Goal: Task Accomplishment & Management: Use online tool/utility

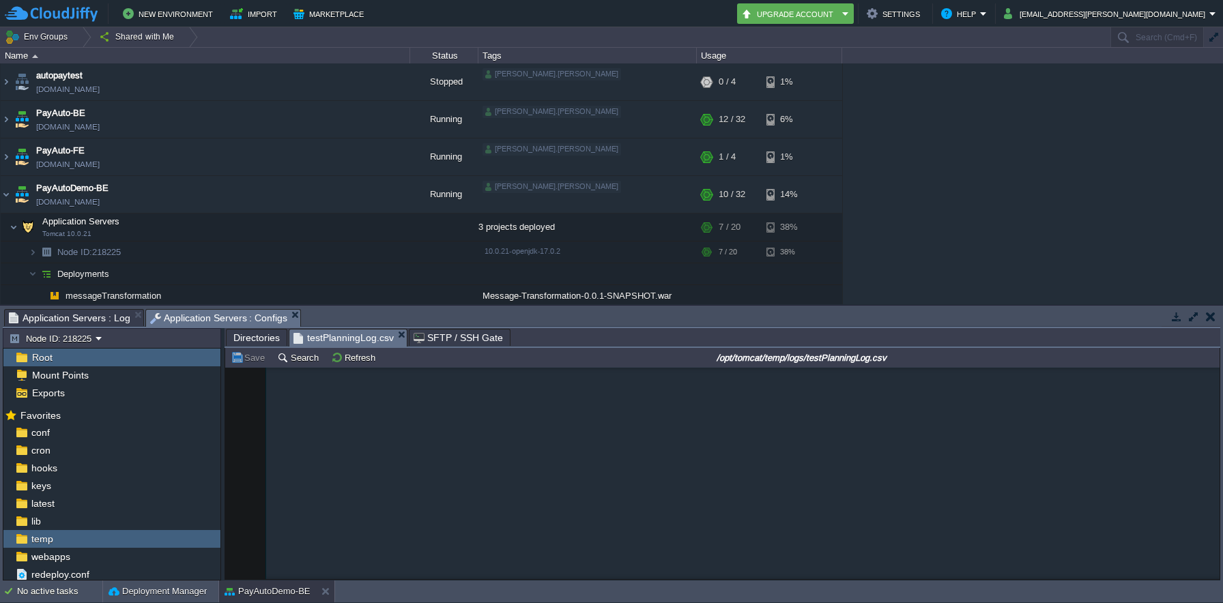
scroll to position [79072, 0]
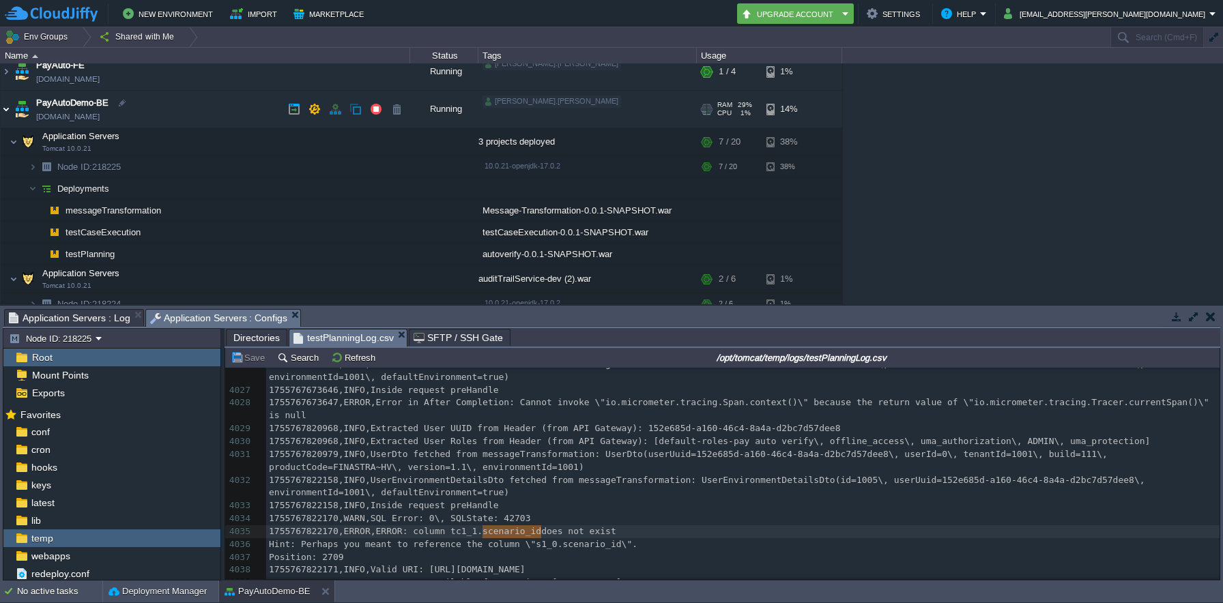
click at [7, 109] on img at bounding box center [6, 109] width 11 height 37
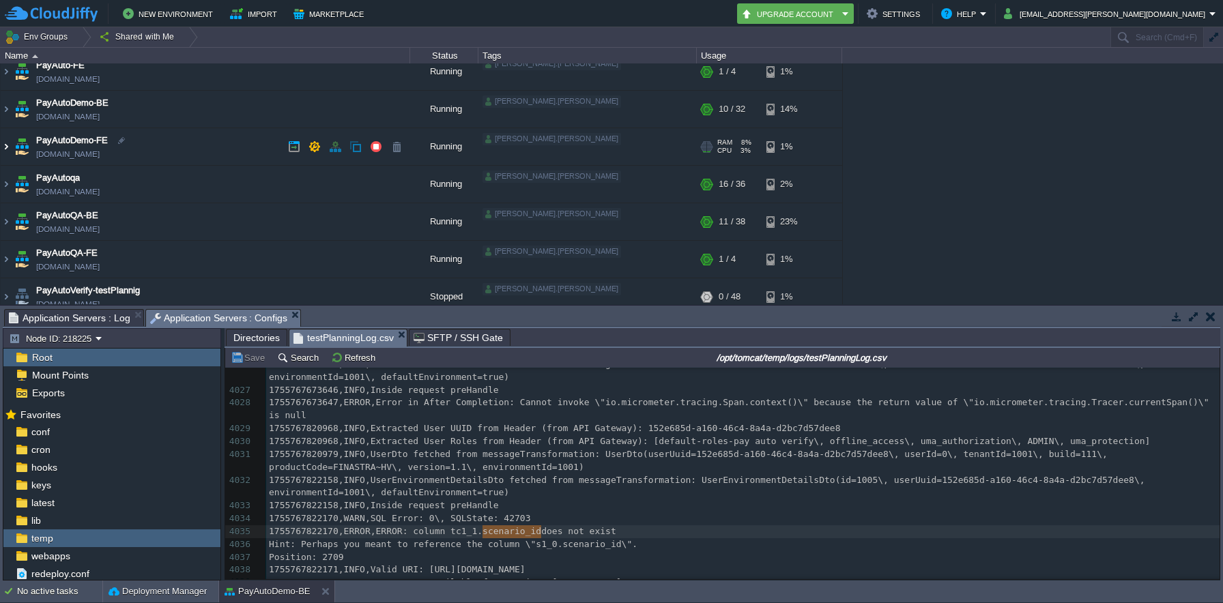
click at [4, 148] on img at bounding box center [6, 146] width 11 height 37
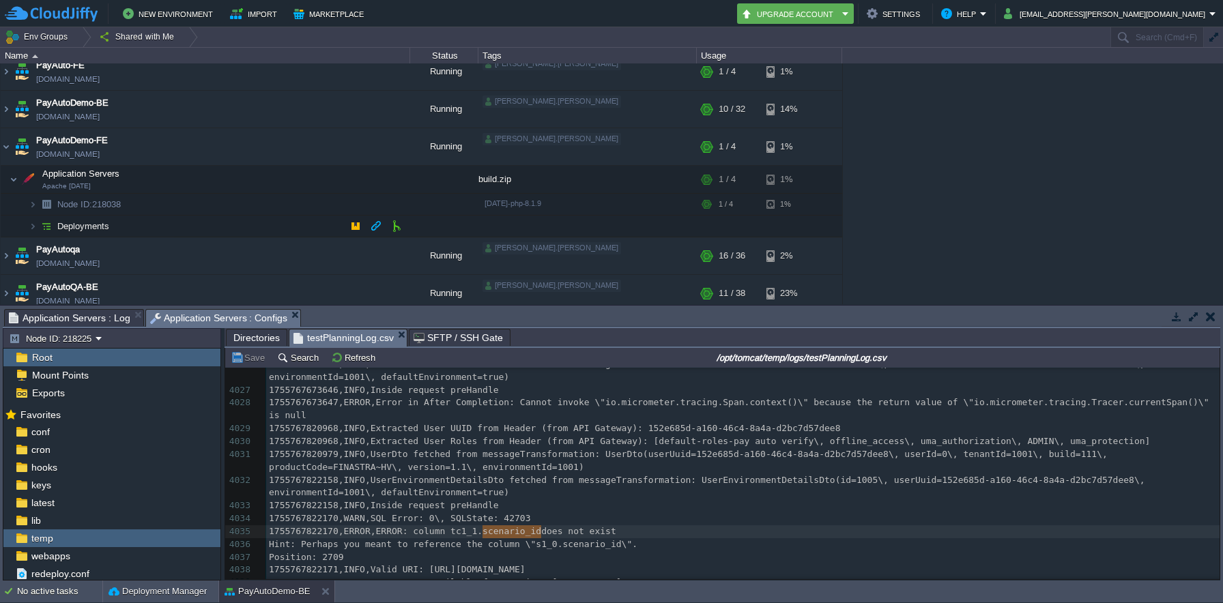
click at [37, 224] on img at bounding box center [46, 226] width 19 height 21
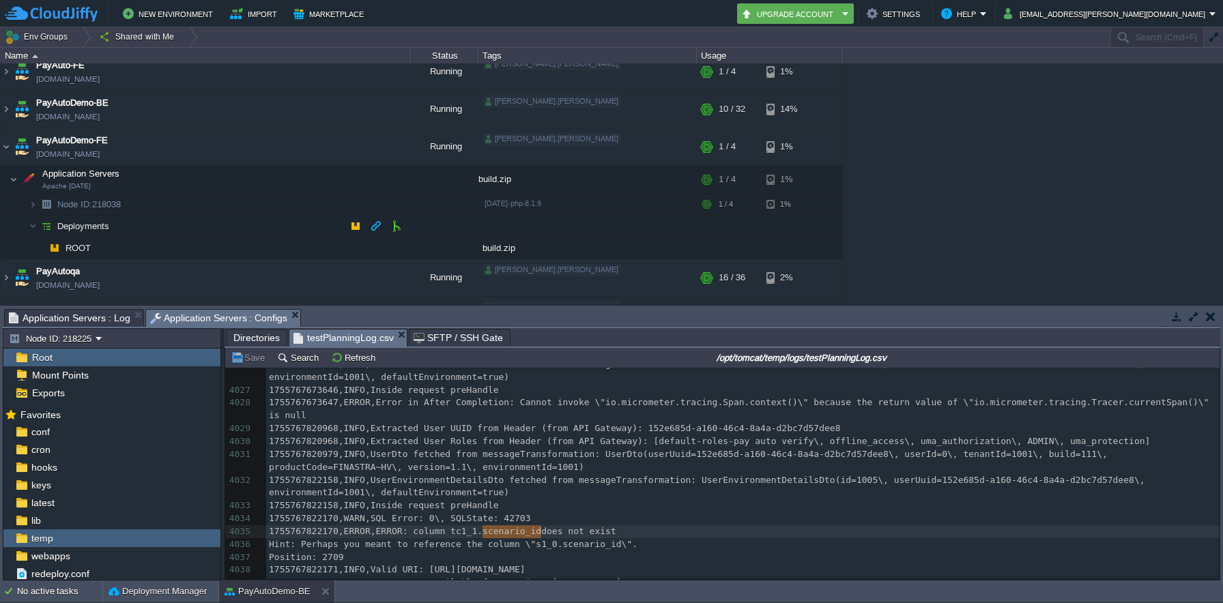
scroll to position [104, 0]
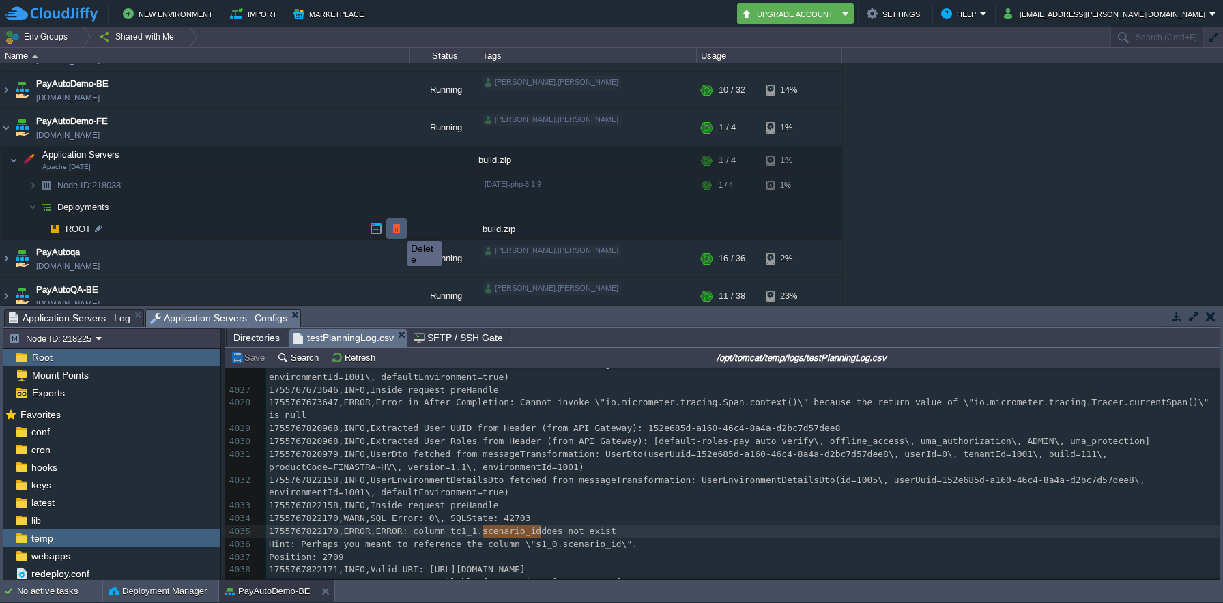
click at [397, 229] on button "button" at bounding box center [396, 229] width 12 height 12
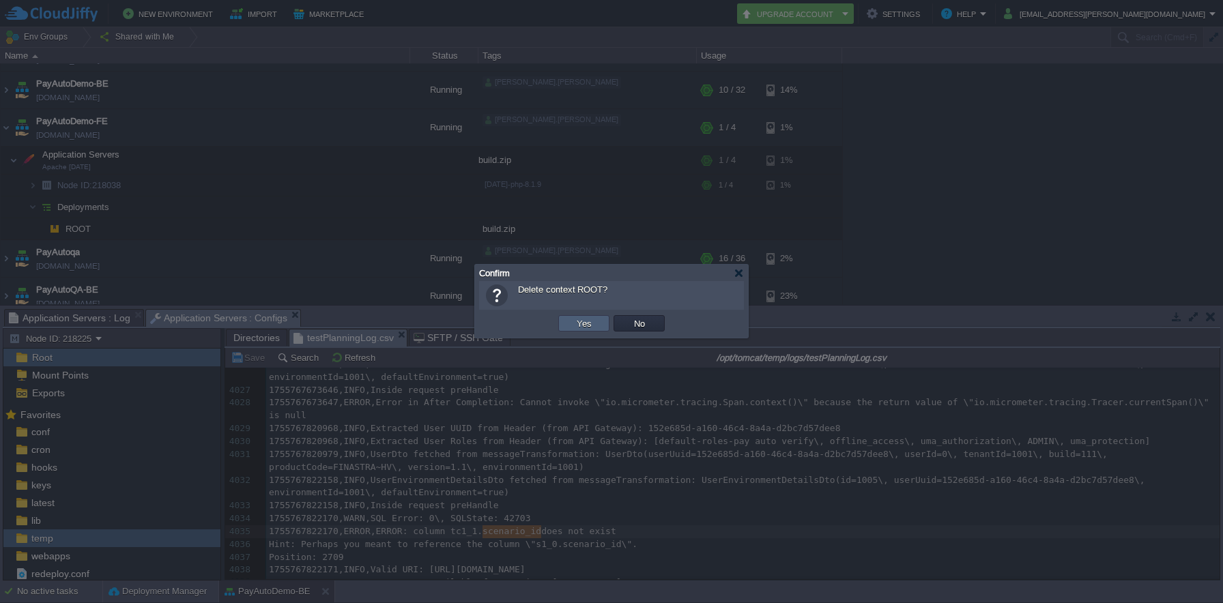
click at [583, 323] on button "Yes" at bounding box center [584, 323] width 23 height 12
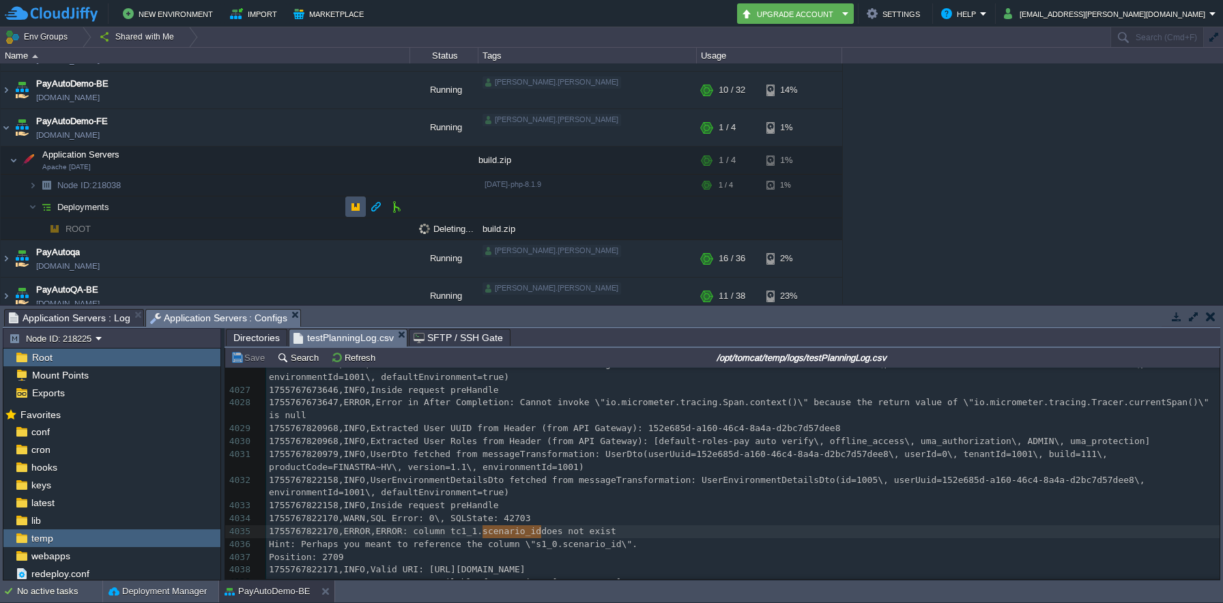
click at [357, 206] on button "button" at bounding box center [356, 207] width 12 height 12
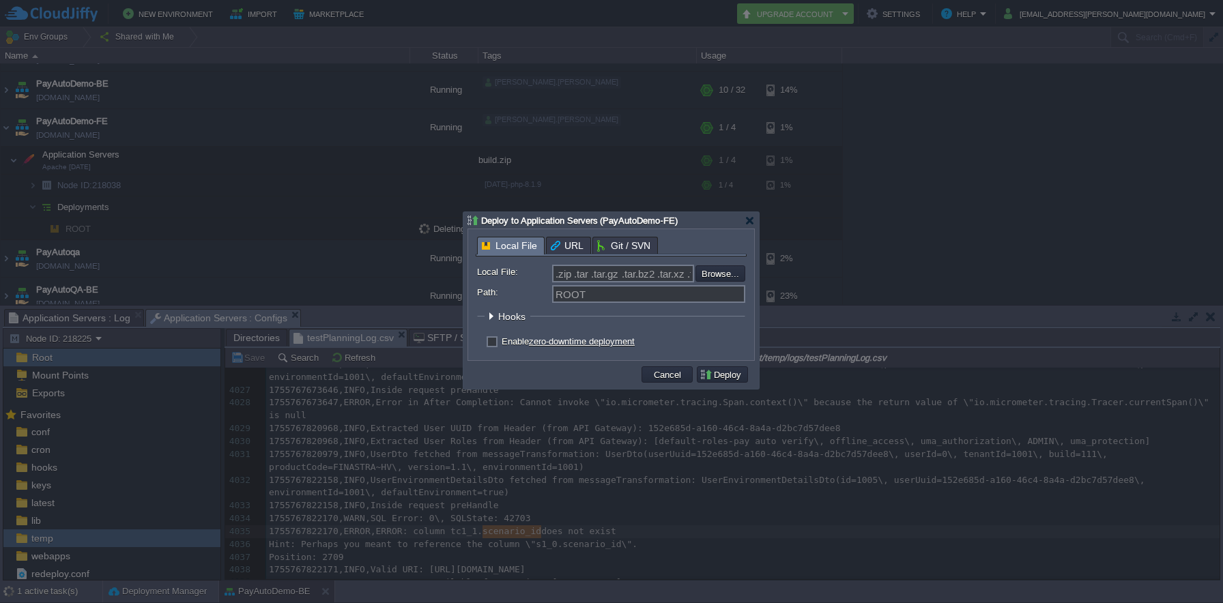
click at [502, 345] on label "Enable zero-downtime deployment" at bounding box center [568, 342] width 133 height 10
click at [494, 345] on input "checkbox" at bounding box center [490, 343] width 9 height 9
checkbox input "true"
click at [708, 277] on input "file" at bounding box center [659, 274] width 173 height 16
type input "C:\fakepath\payAutoVerify_FE_DEMO_21thAUG2025.zip"
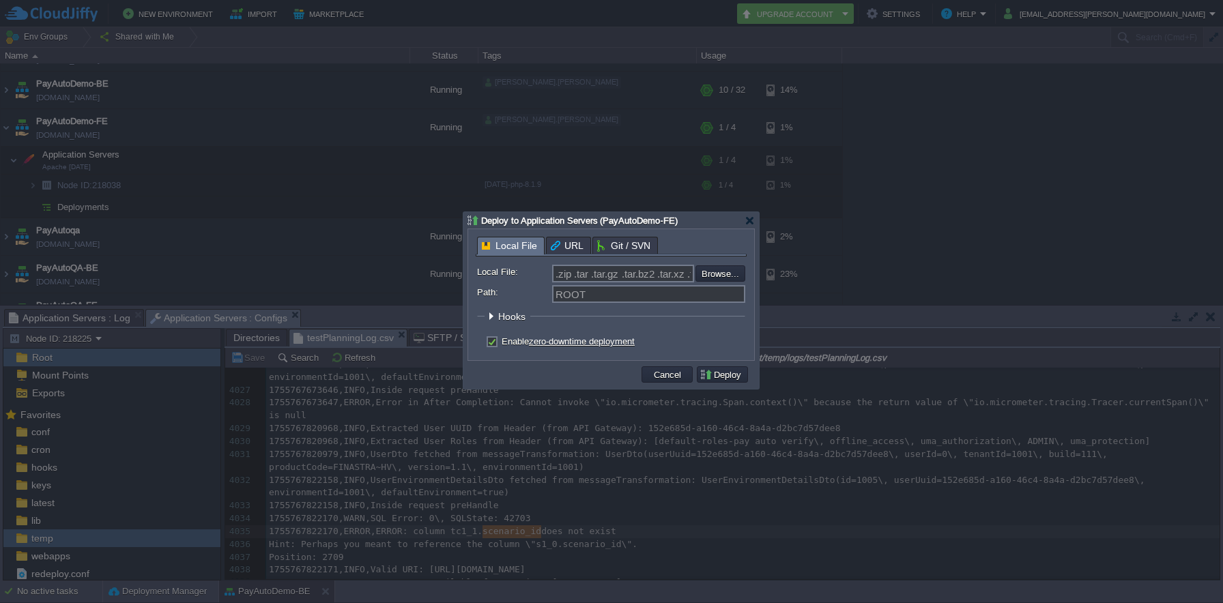
type input "payAutoVerify_FE_DEMO_21thAUG2025.zip"
click at [719, 374] on button "Deploy" at bounding box center [723, 375] width 46 height 12
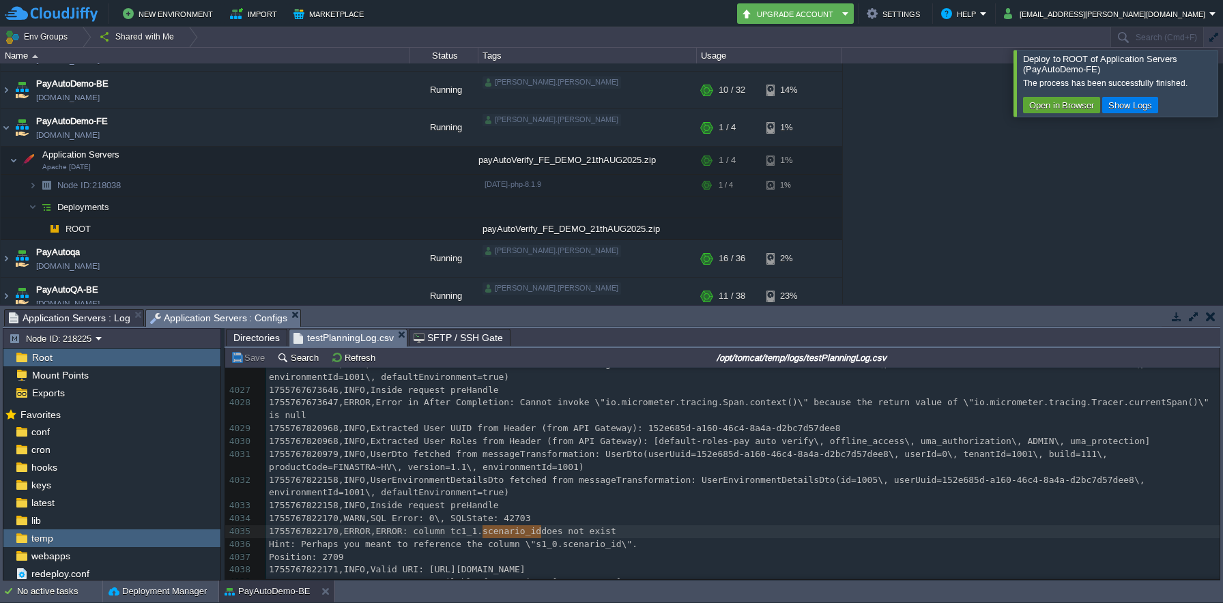
click at [1223, 84] on div at bounding box center [1240, 83] width 0 height 66
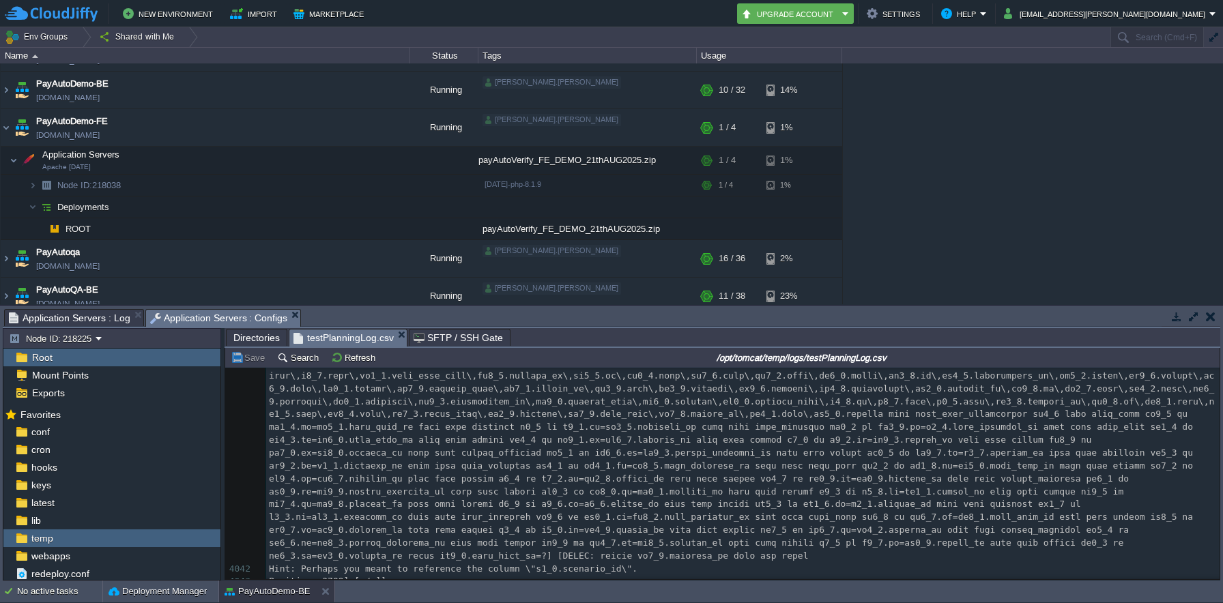
scroll to position [79613, 0]
